Goal: Information Seeking & Learning: Learn about a topic

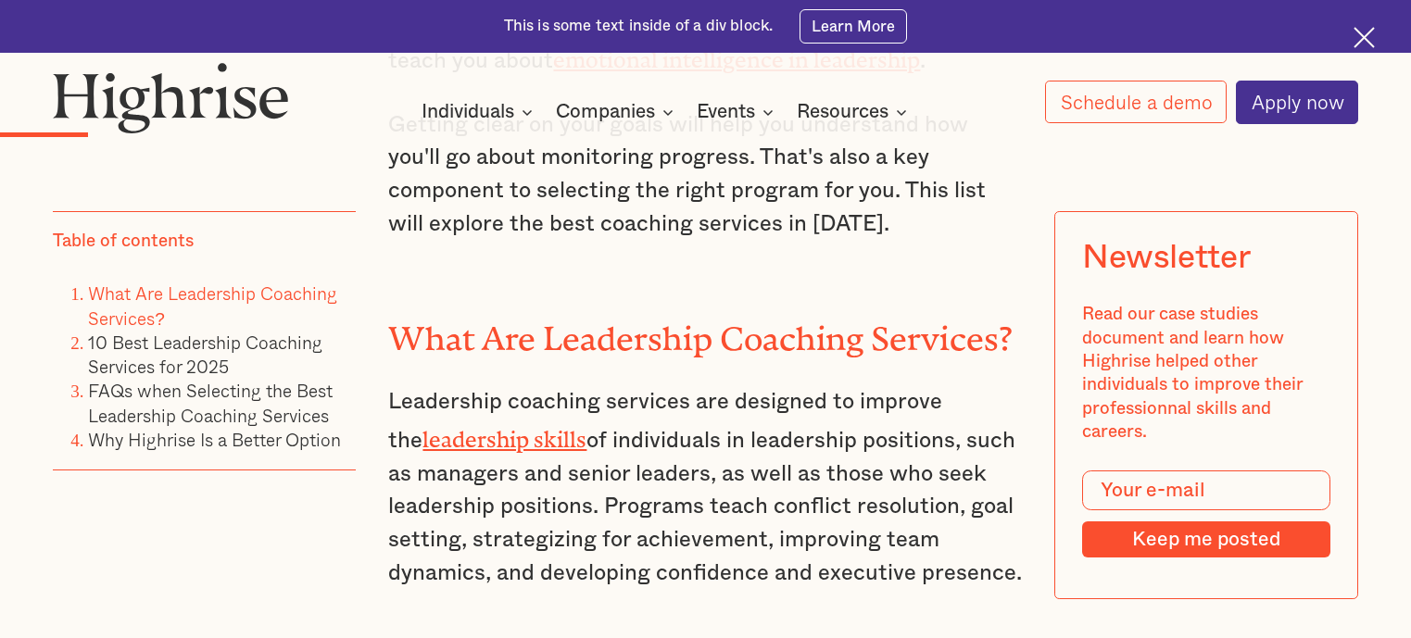
scroll to position [2444, 0]
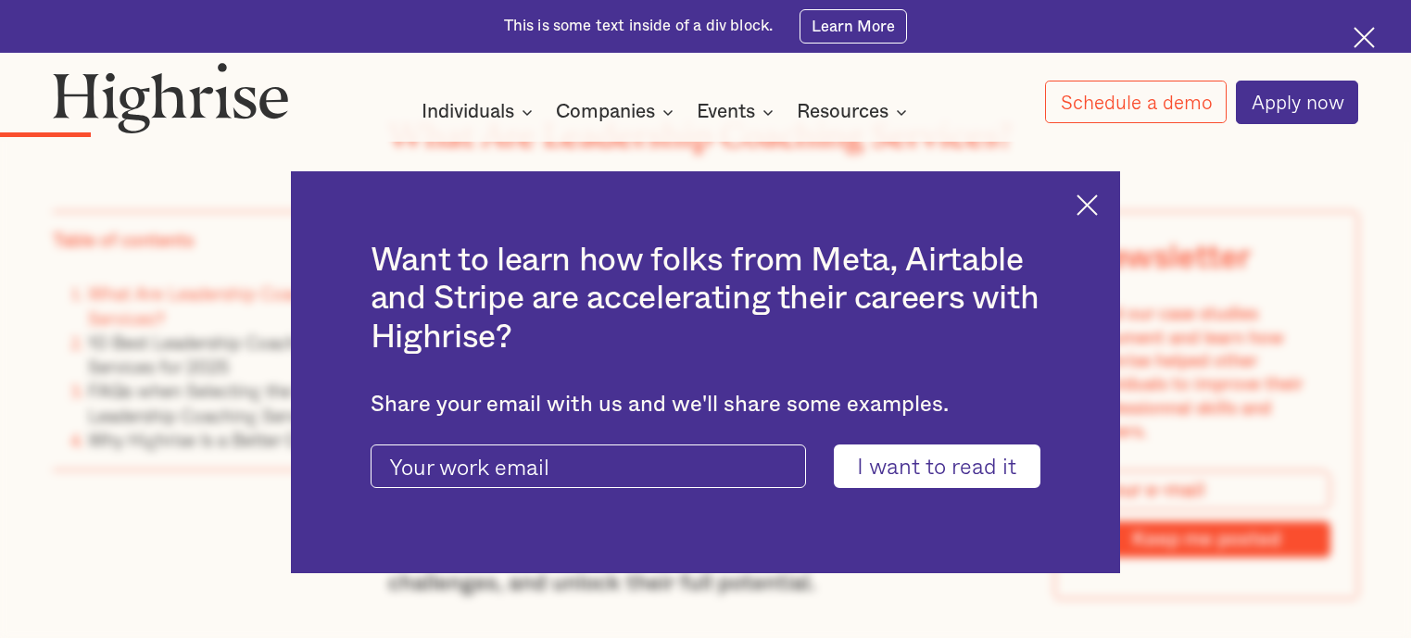
click at [1098, 202] on img at bounding box center [1086, 204] width 21 height 21
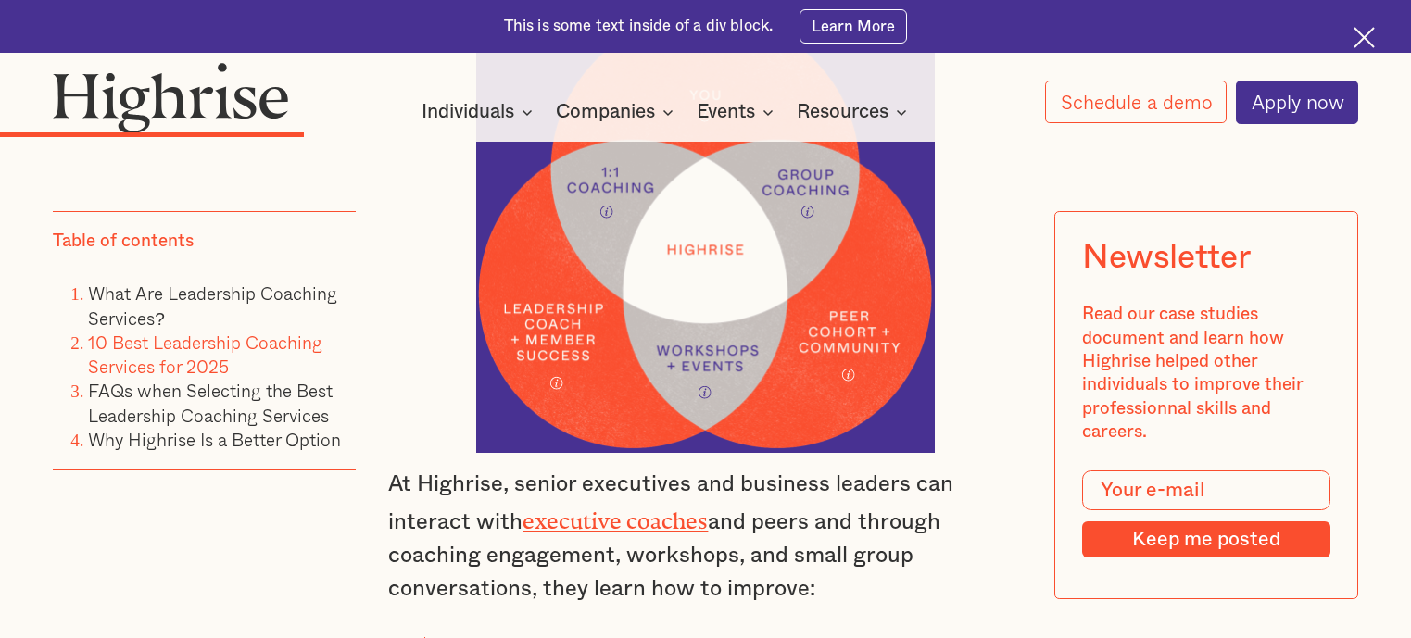
scroll to position [5195, 0]
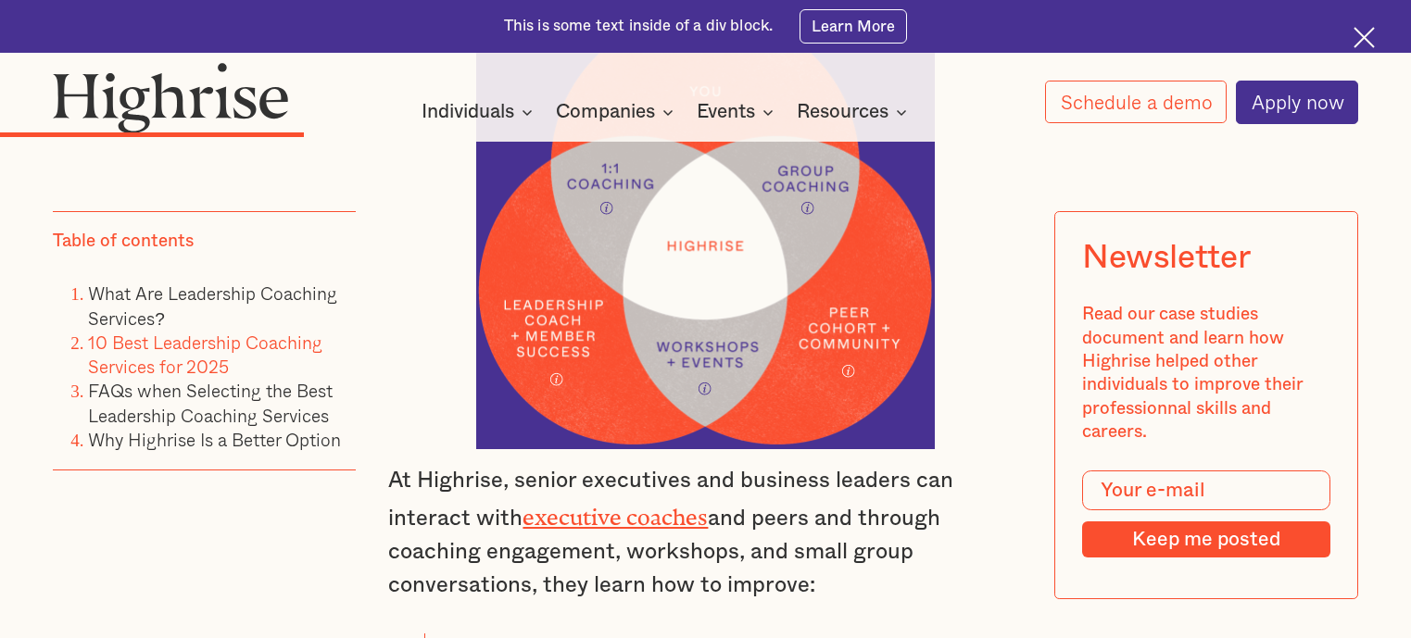
click at [645, 505] on link "executive coaches" at bounding box center [614, 512] width 185 height 14
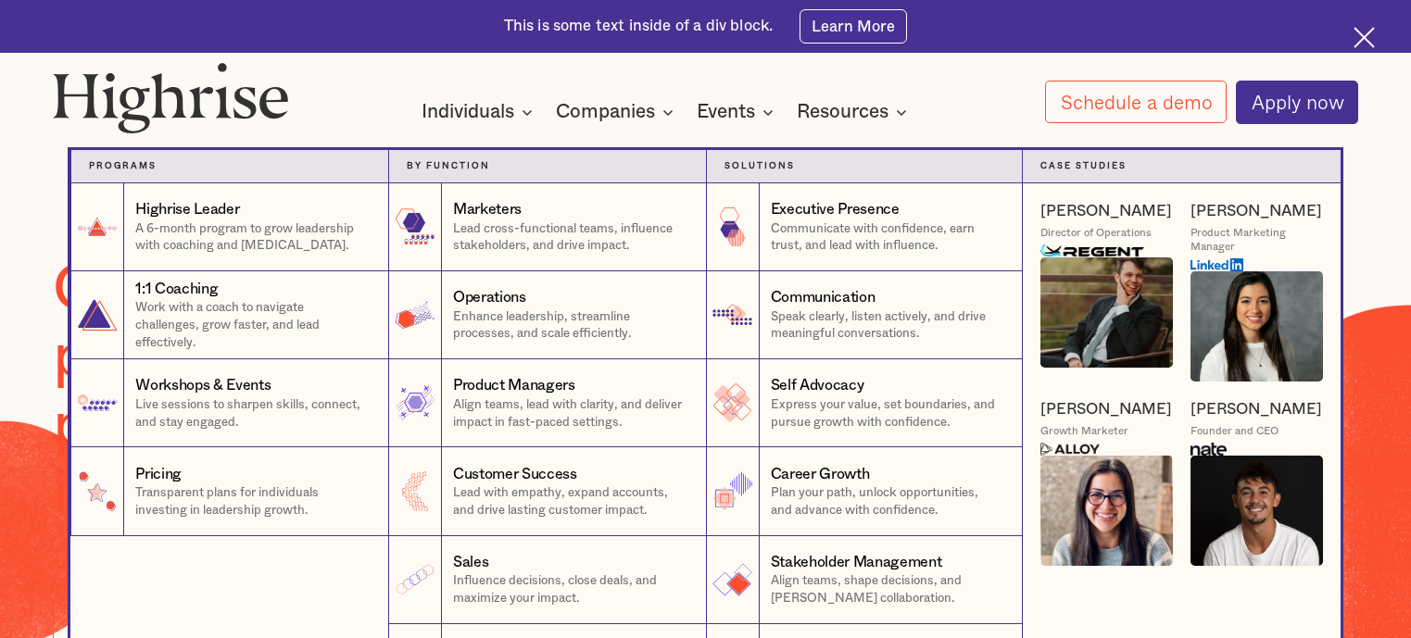
click at [486, 117] on nav "Programs 1 Highrise Leader A 6-month program to grow leadership with coaching a…" at bounding box center [705, 413] width 1111 height 597
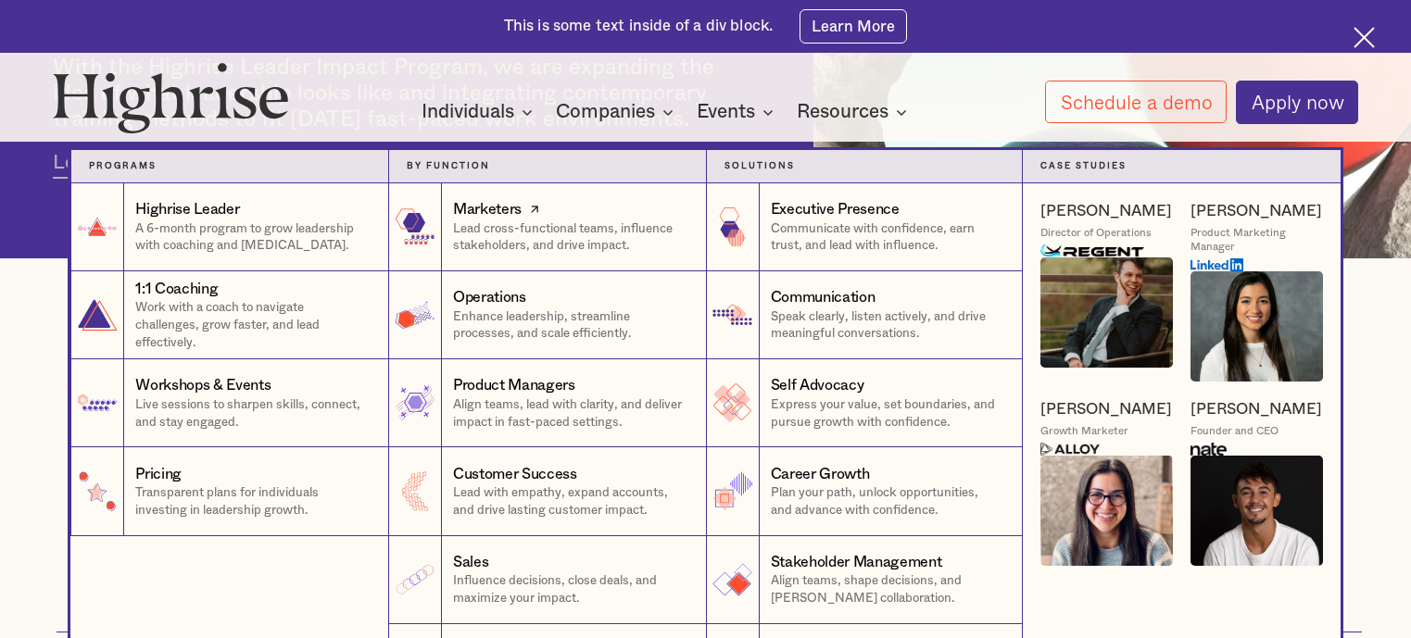
scroll to position [1286, 0]
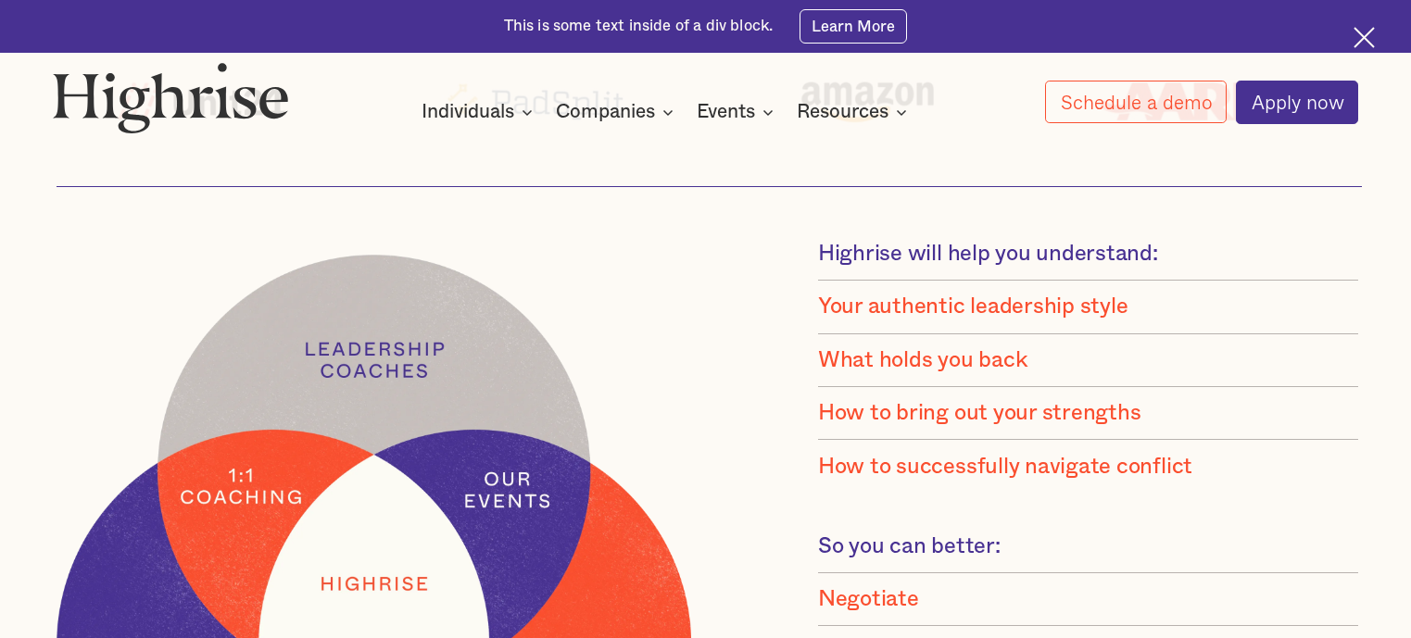
click at [1355, 33] on img at bounding box center [1363, 37] width 21 height 21
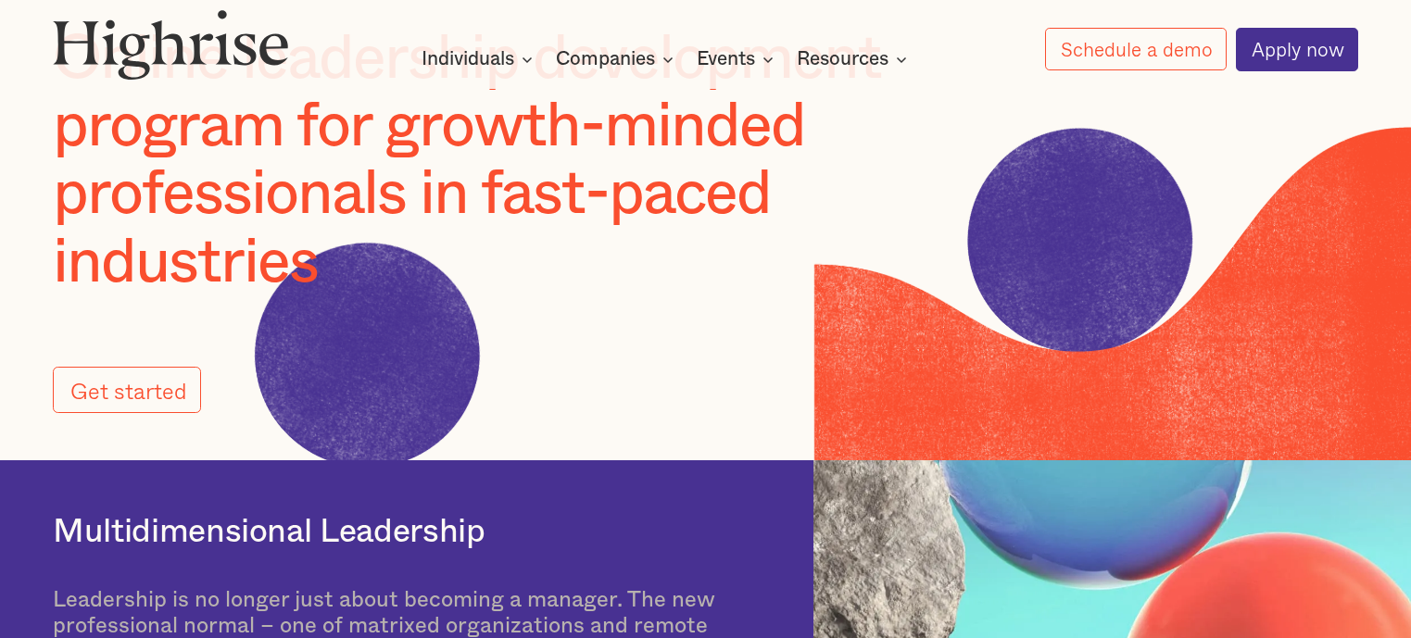
scroll to position [0, 0]
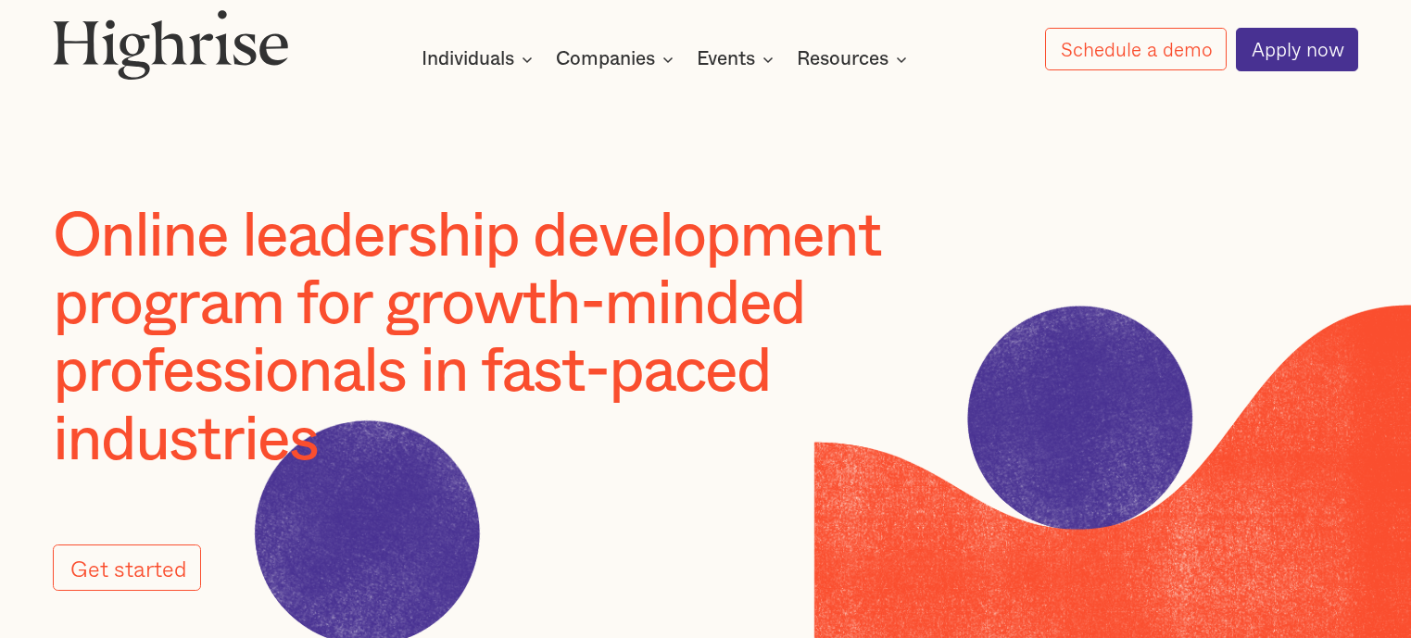
click at [202, 48] on img at bounding box center [171, 44] width 236 height 71
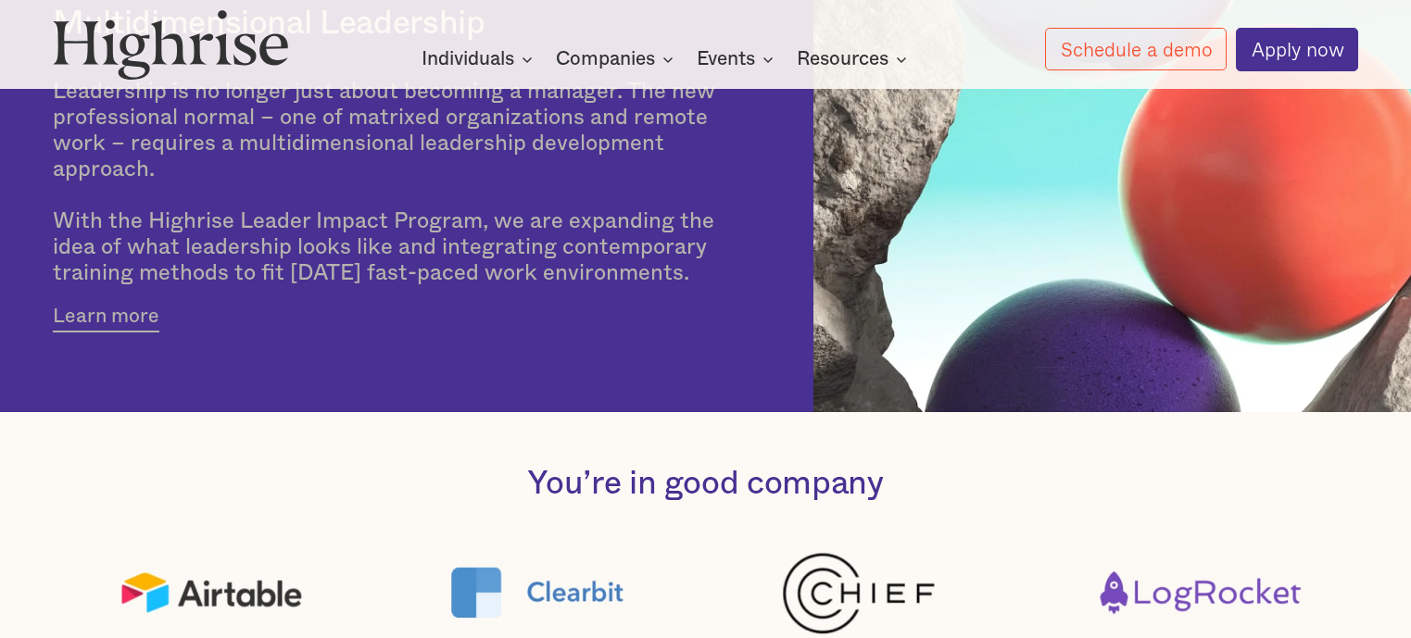
scroll to position [892, 0]
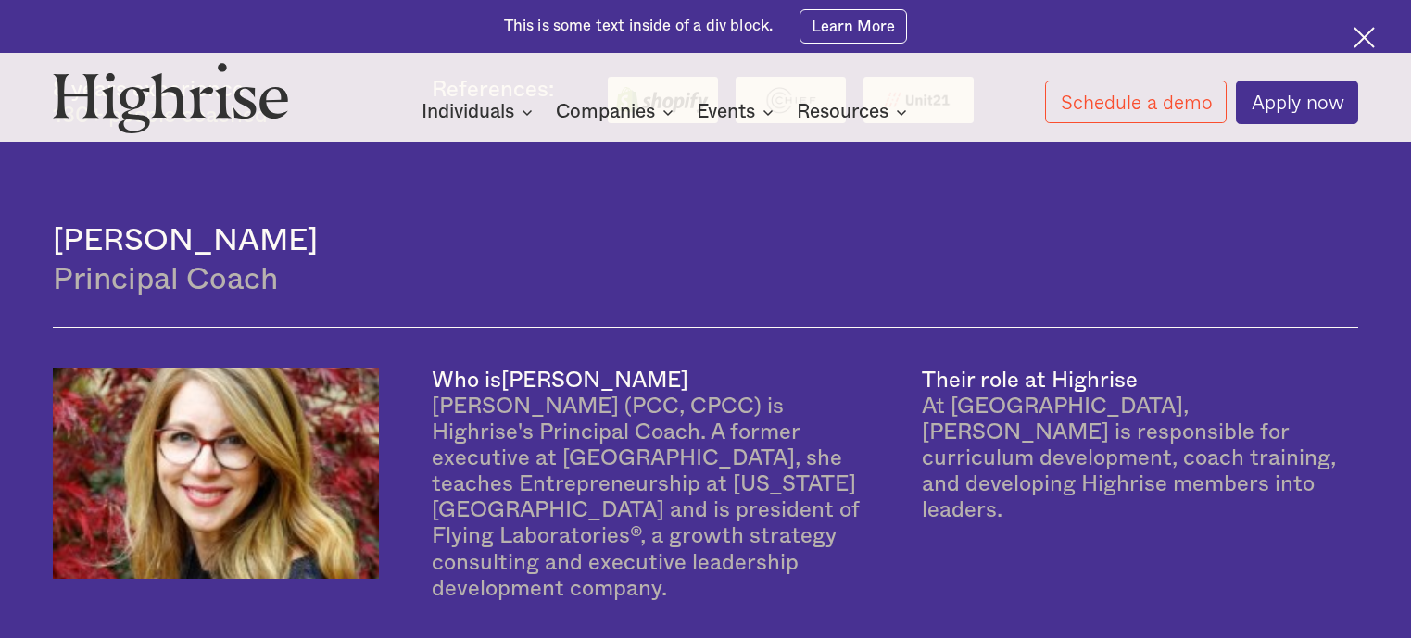
scroll to position [1821, 0]
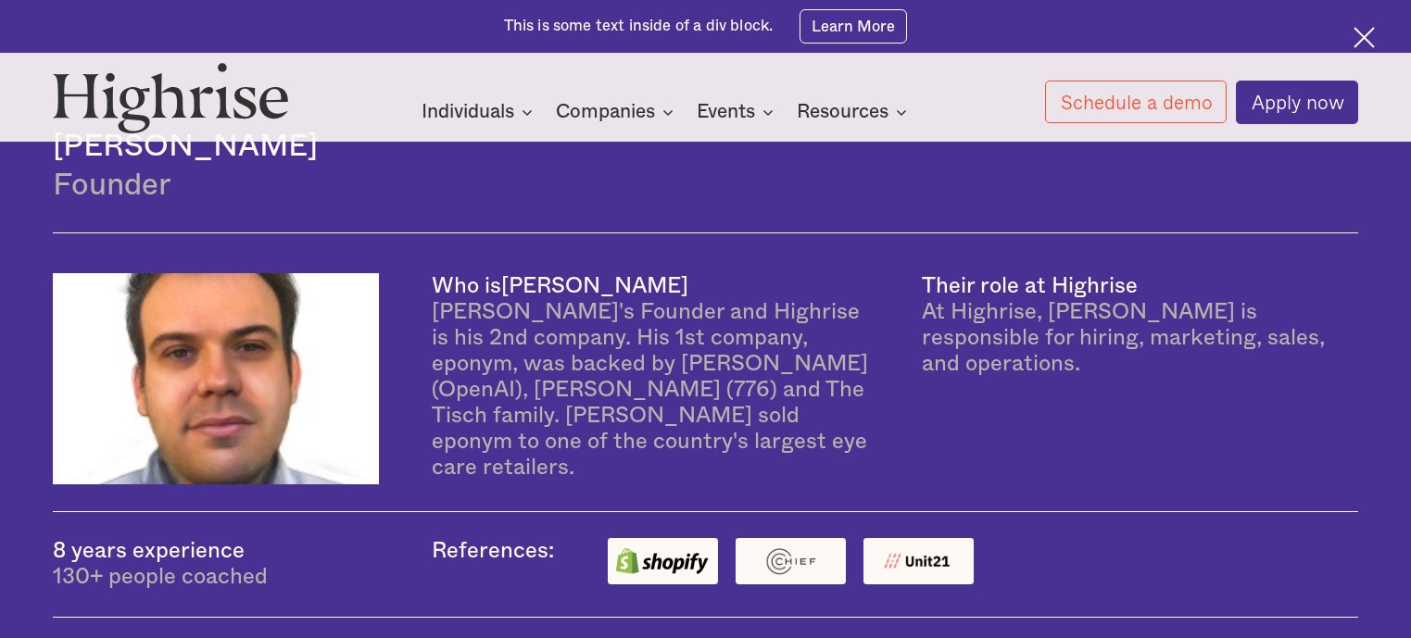
scroll to position [1201, 0]
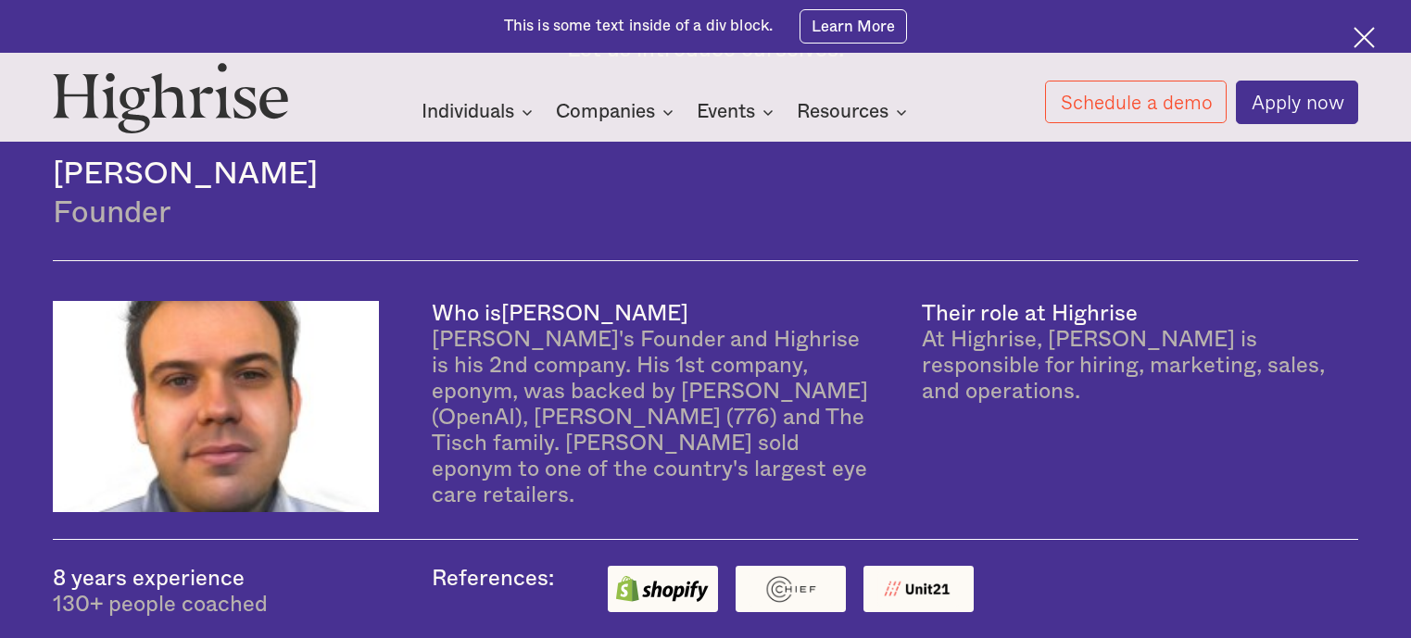
drag, startPoint x: 56, startPoint y: 188, endPoint x: 296, endPoint y: 191, distance: 239.9
click at [296, 191] on h4 "Andrew Lipovsky" at bounding box center [705, 174] width 1305 height 37
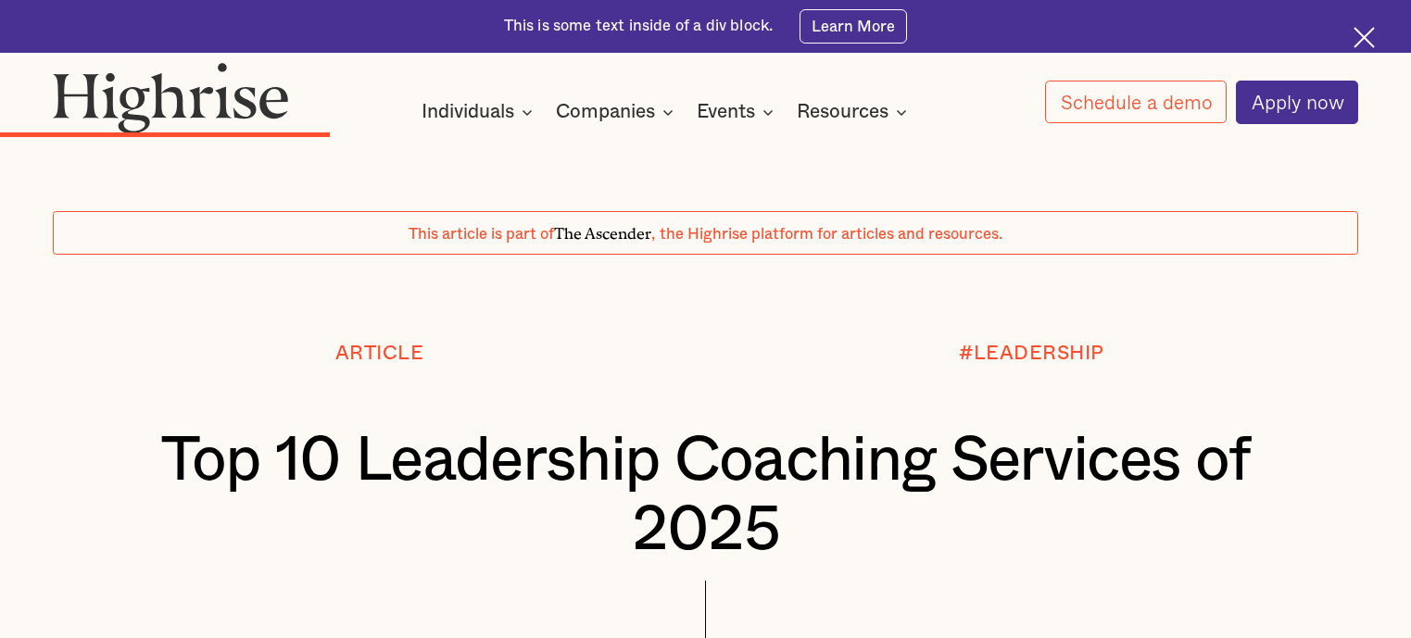
scroll to position [5195, 0]
